Goal: Task Accomplishment & Management: Use online tool/utility

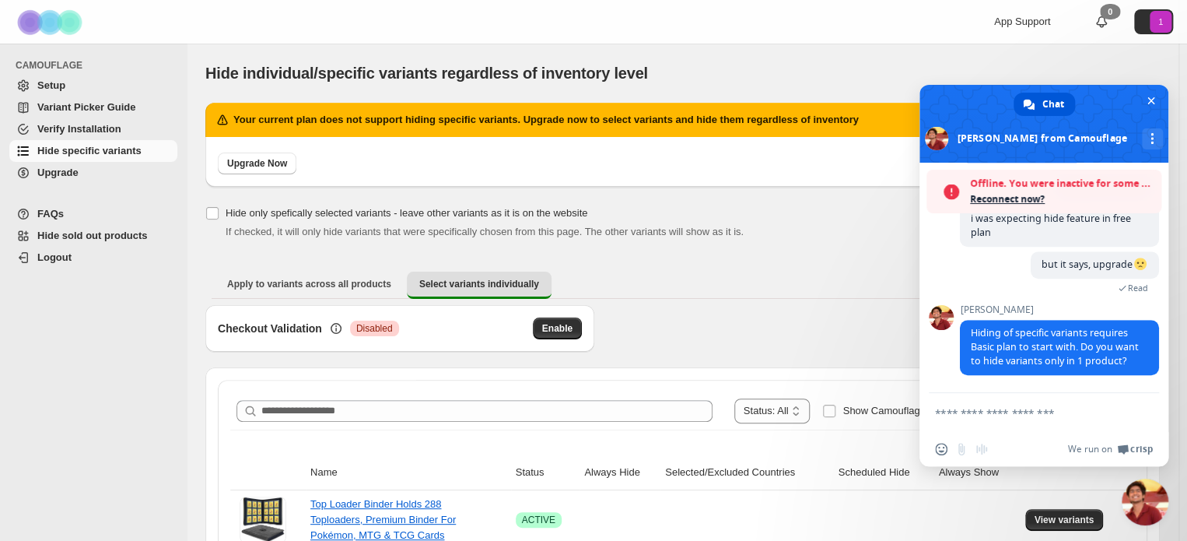
scroll to position [492, 0]
click at [1012, 419] on textarea "Compose your message..." at bounding box center [1027, 413] width 184 height 14
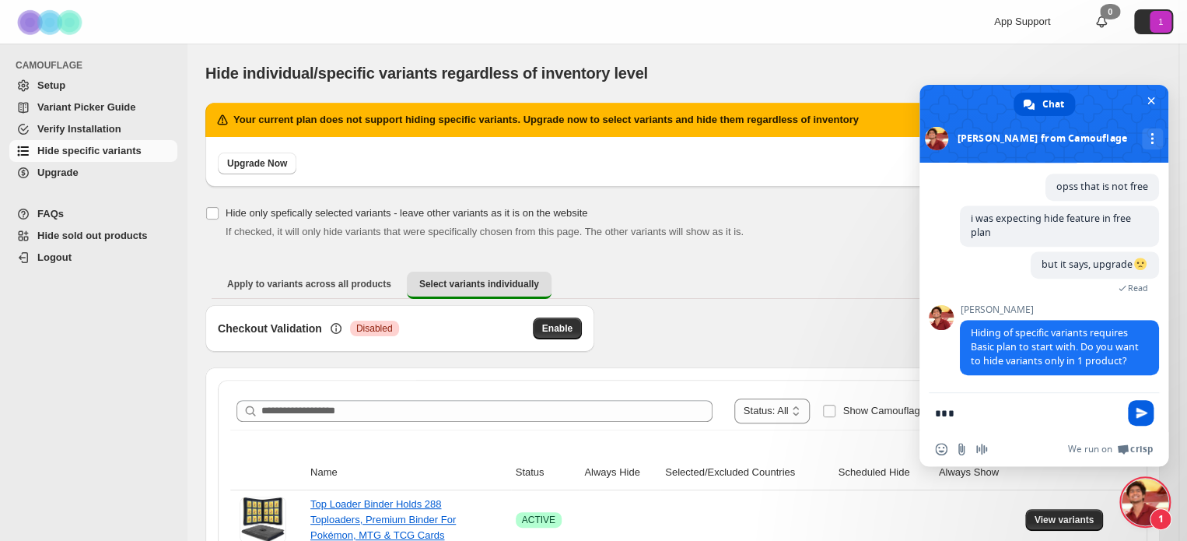
type textarea "***"
click at [1136, 403] on span "Send" at bounding box center [1141, 413] width 26 height 26
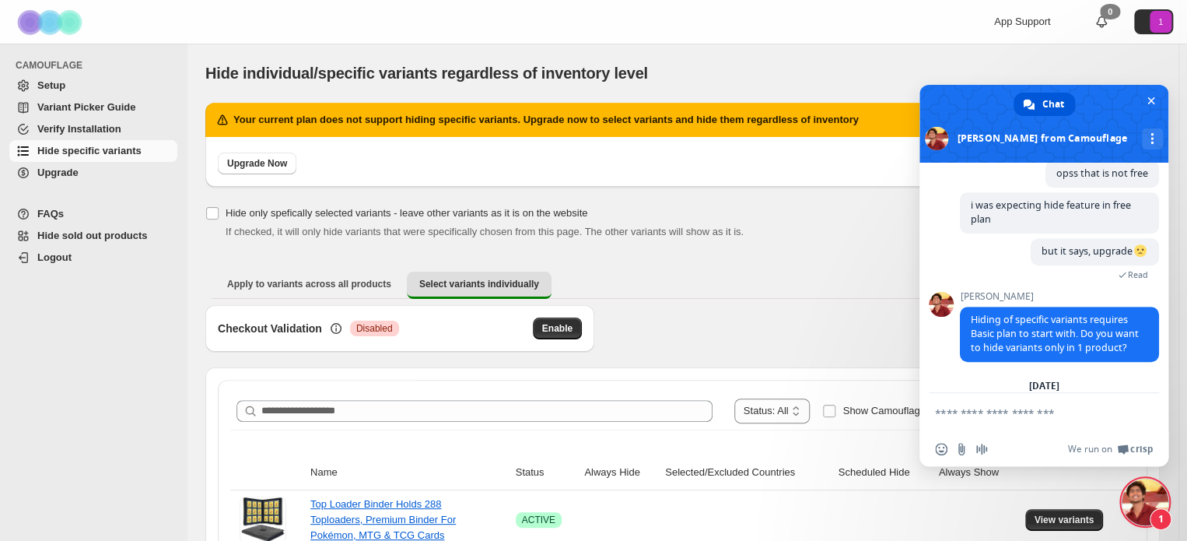
scroll to position [526, 0]
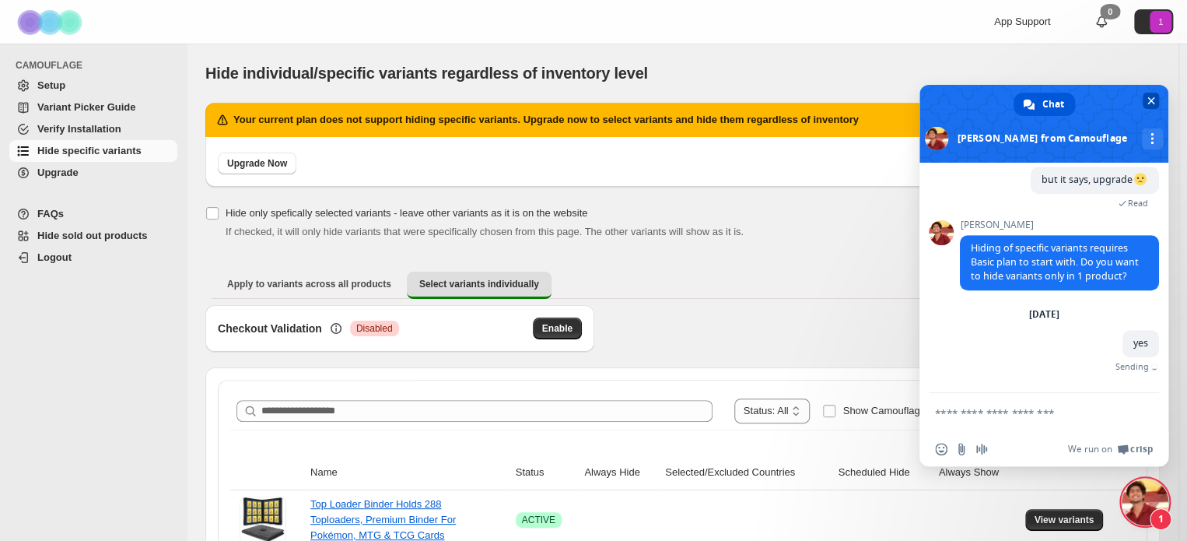
click at [1149, 102] on span "Close chat" at bounding box center [1152, 101] width 8 height 8
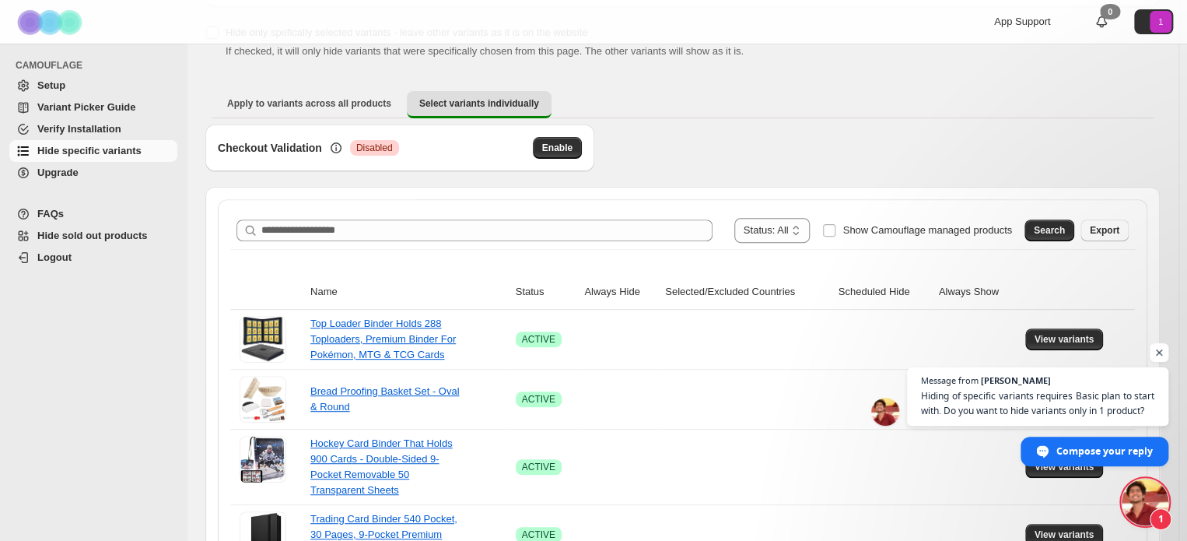
scroll to position [0, 0]
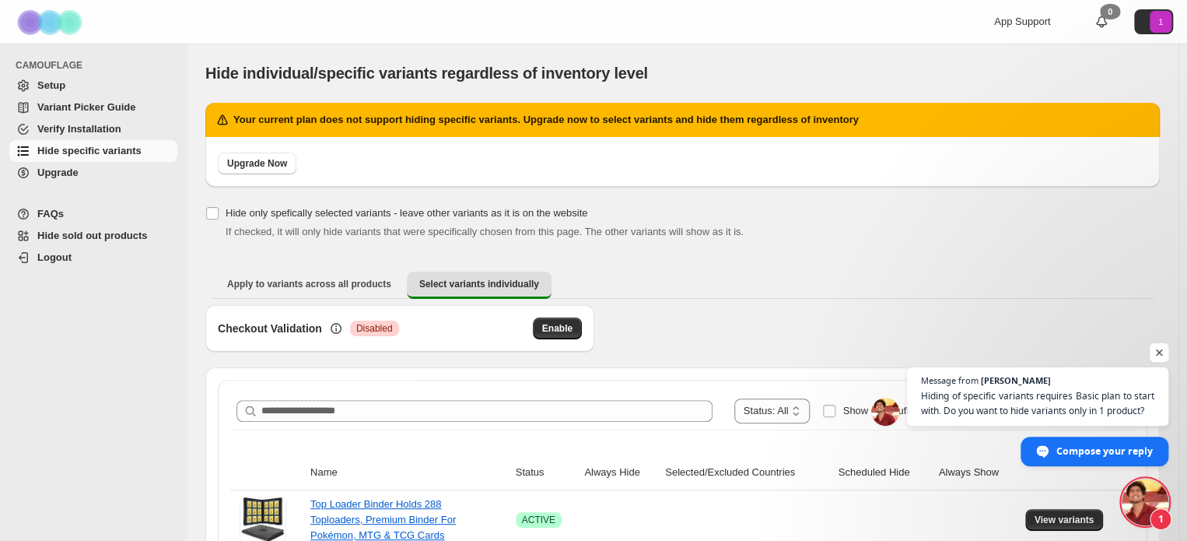
click at [1161, 355] on span "Open chat" at bounding box center [1159, 352] width 19 height 19
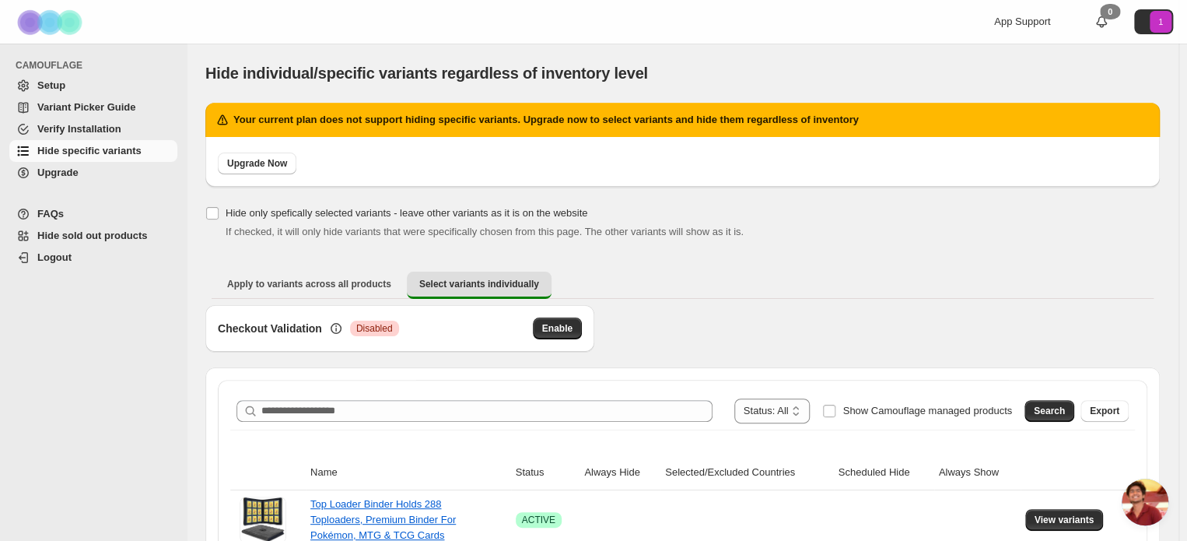
click at [118, 237] on span "Hide sold out products" at bounding box center [92, 236] width 110 height 12
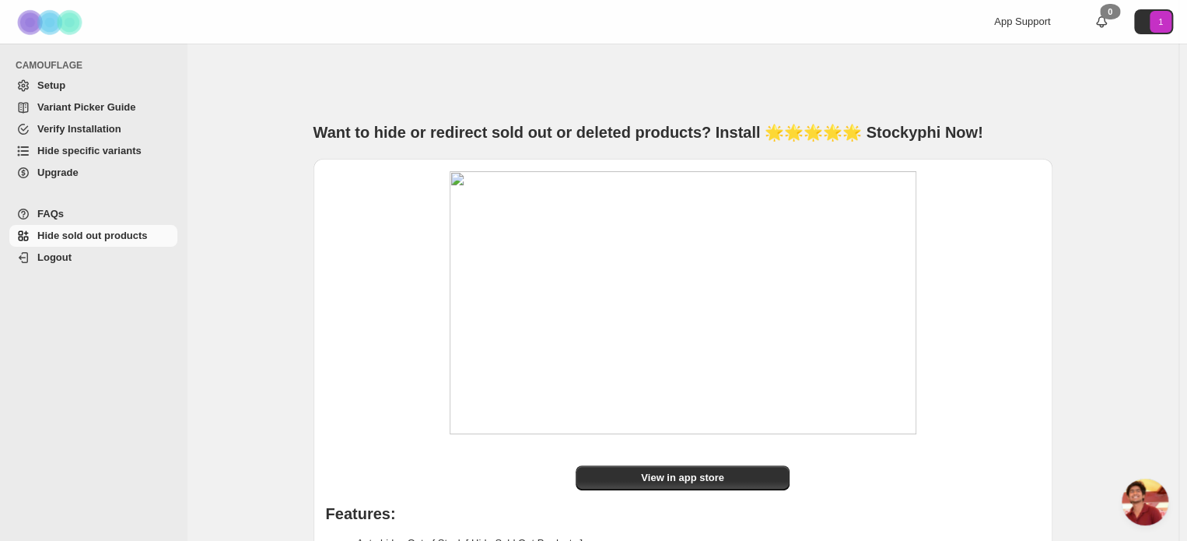
click at [125, 153] on span "Hide specific variants" at bounding box center [89, 151] width 104 height 12
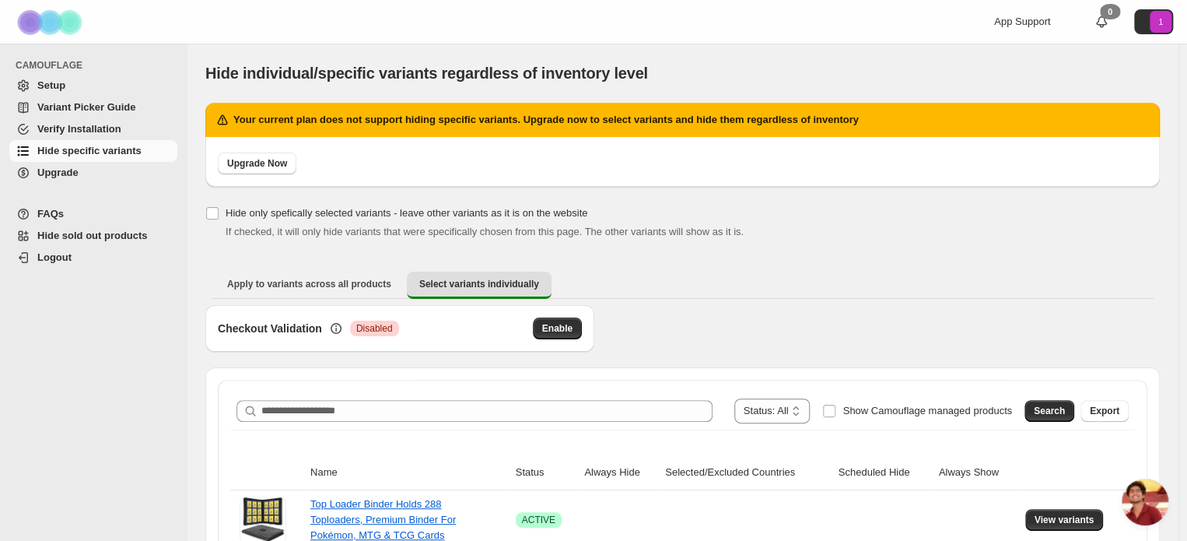
click at [59, 86] on span "Setup" at bounding box center [51, 85] width 28 height 12
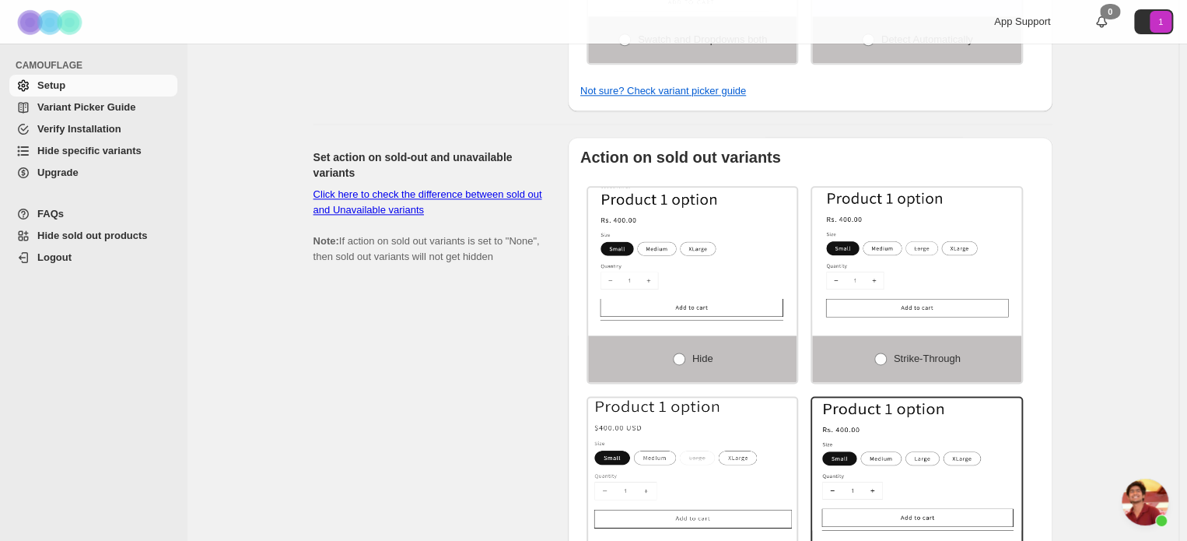
scroll to position [373, 0]
